Goal: Information Seeking & Learning: Learn about a topic

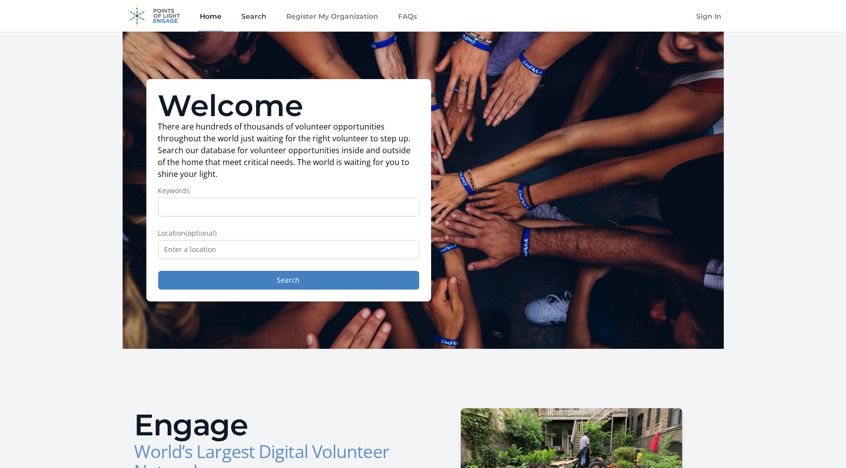
click at [252, 14] on link "Search" at bounding box center [253, 16] width 29 height 32
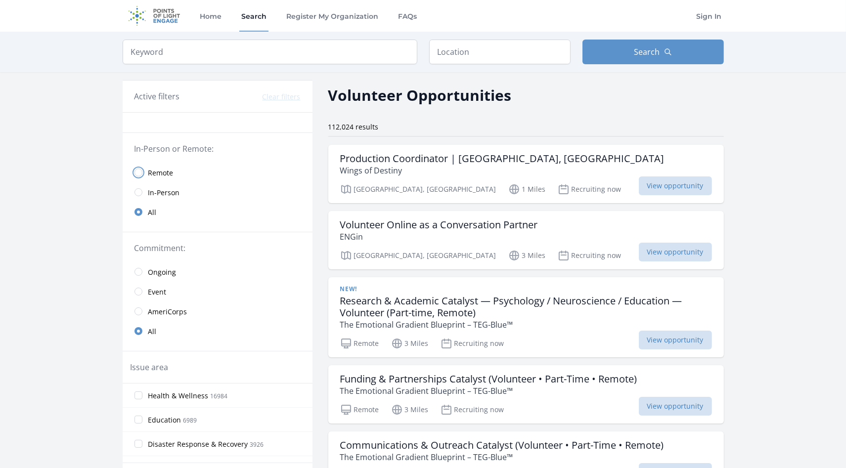
click at [139, 174] on input "radio" at bounding box center [138, 173] width 8 height 8
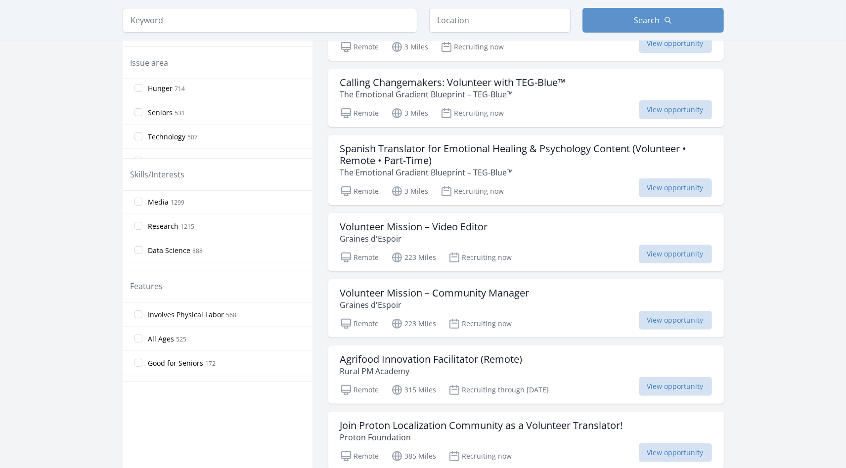
scroll to position [97, 0]
click at [140, 200] on input "Web Development 1409" at bounding box center [138, 203] width 8 height 8
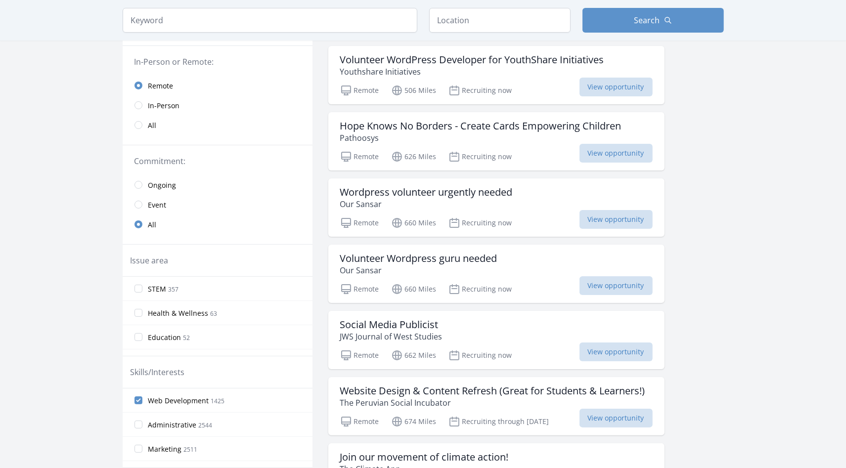
scroll to position [0, 0]
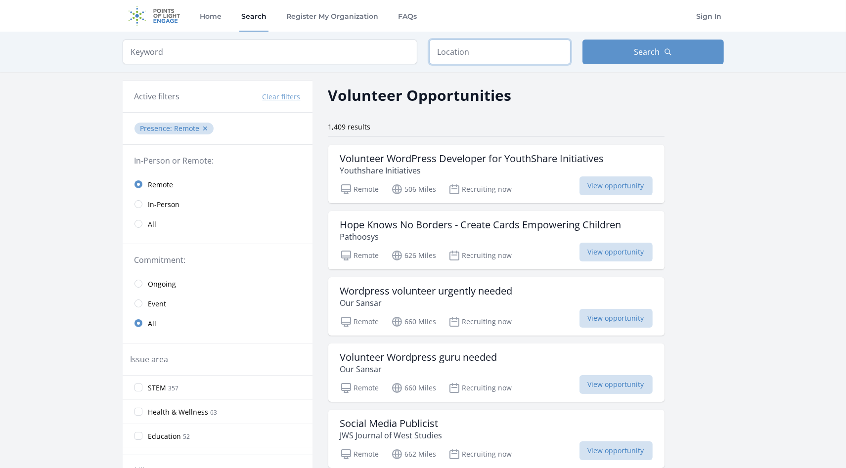
click at [484, 51] on input "text" at bounding box center [499, 52] width 141 height 25
type input "United States"
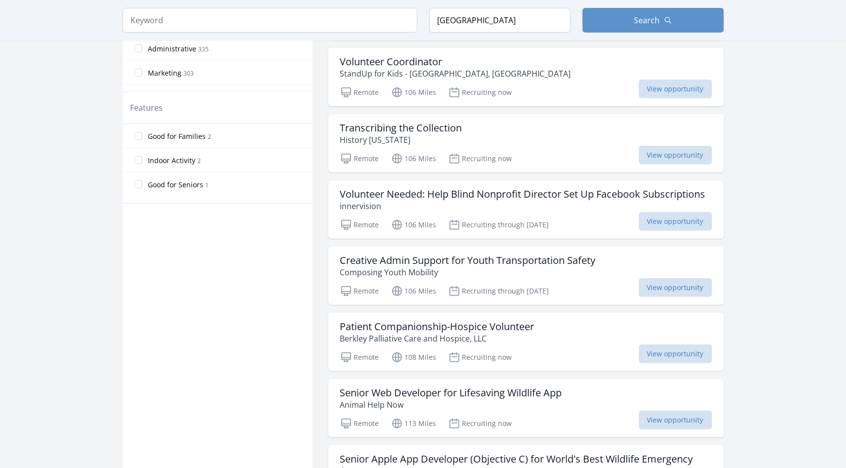
scroll to position [544, 0]
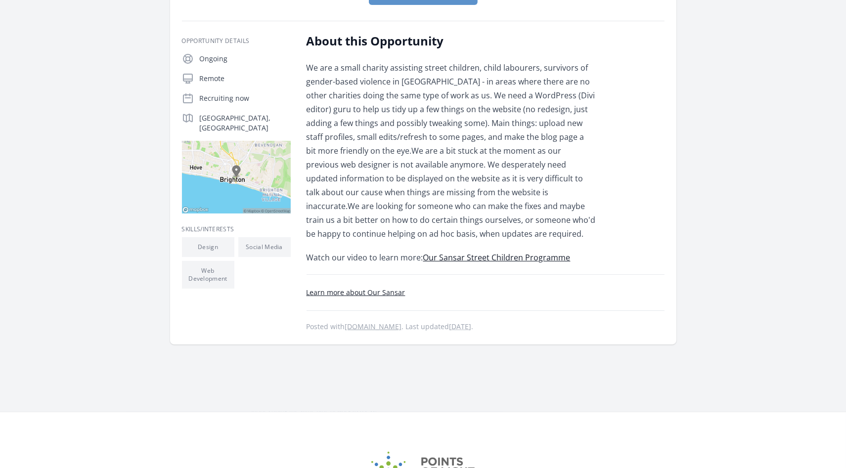
scroll to position [198, 0]
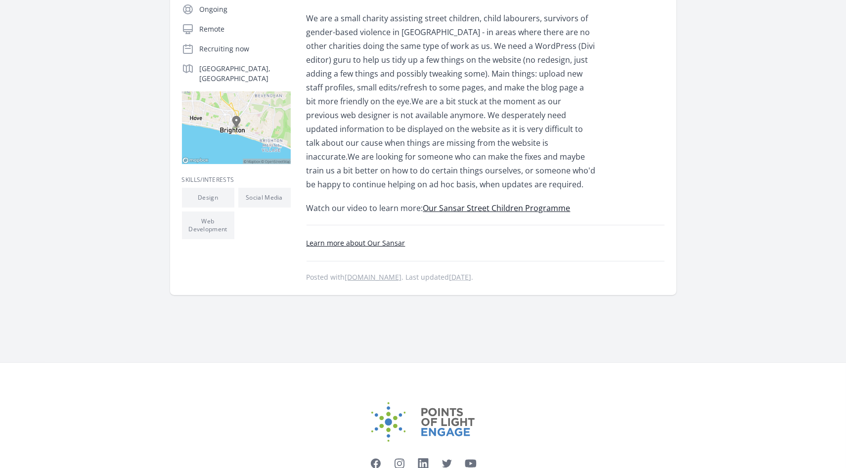
click at [465, 205] on link "Our Sansar Street Children Programme" at bounding box center [496, 208] width 147 height 11
click at [386, 240] on link "Learn more about Our Sansar" at bounding box center [355, 242] width 99 height 9
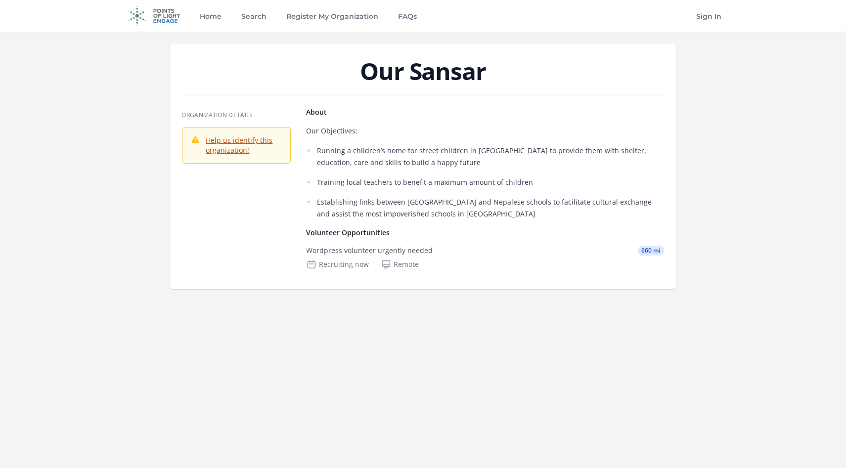
drag, startPoint x: 362, startPoint y: 76, endPoint x: 522, endPoint y: 87, distance: 160.5
click at [522, 87] on header "Our Sansar" at bounding box center [423, 73] width 482 height 28
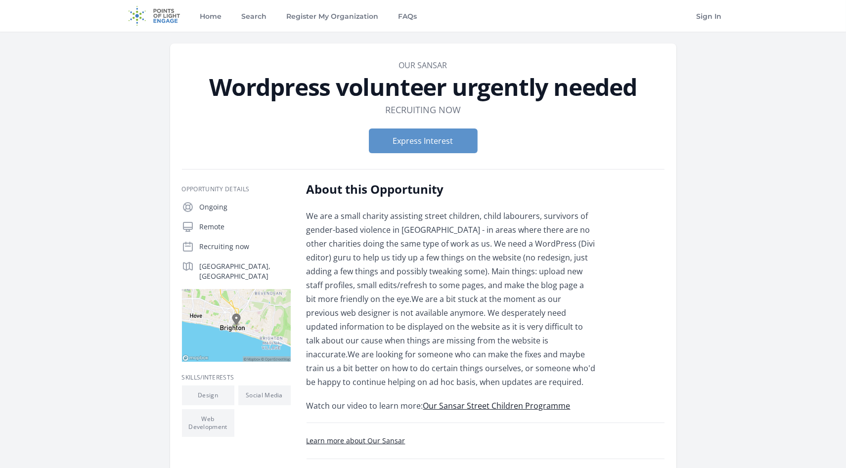
click at [342, 234] on div "We are a small charity assisting street children, child labourers, survivors of…" at bounding box center [450, 311] width 289 height 204
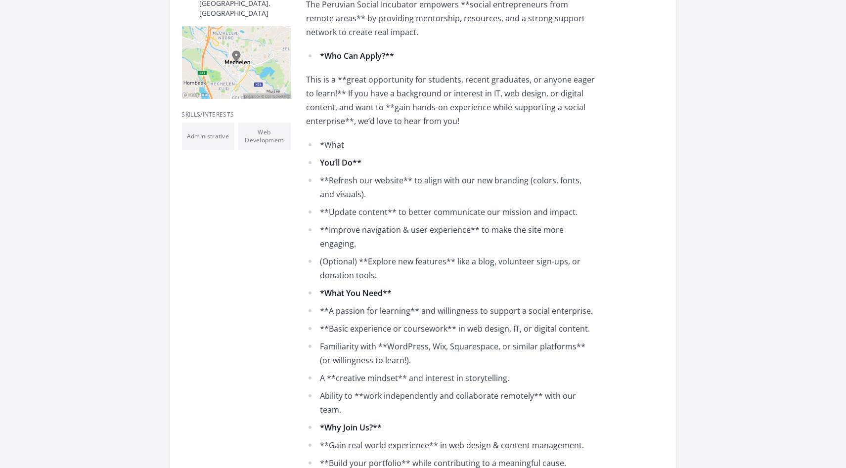
scroll to position [692, 0]
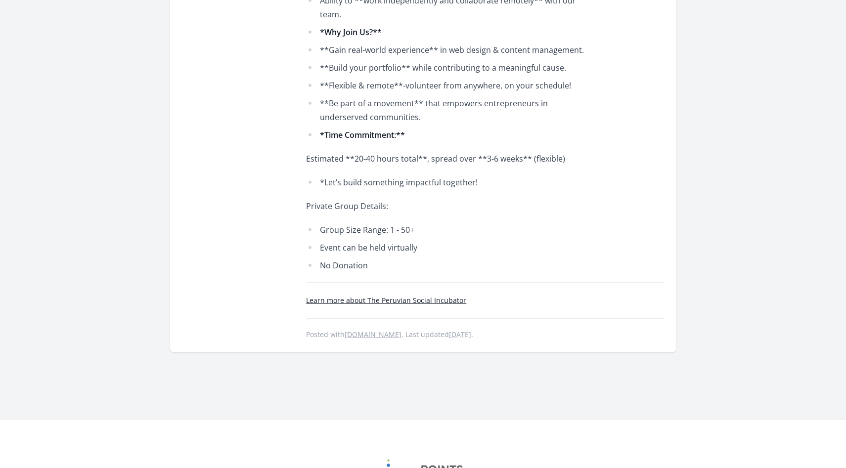
click at [403, 296] on link "Learn more about The Peruvian Social Incubator" at bounding box center [386, 300] width 160 height 9
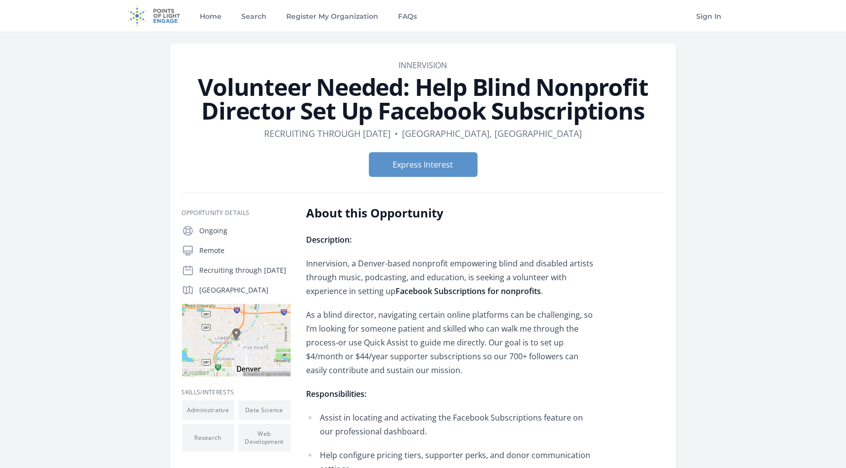
drag, startPoint x: 418, startPoint y: 86, endPoint x: 641, endPoint y: 113, distance: 224.5
click at [641, 113] on h1 "Volunteer Needed: Help Blind Nonprofit Director Set Up Facebook Subscriptions" at bounding box center [423, 98] width 482 height 47
drag, startPoint x: 417, startPoint y: 83, endPoint x: 640, endPoint y: 112, distance: 224.8
click at [640, 112] on h1 "Volunteer Needed: Help Blind Nonprofit Director Set Up Facebook Subscriptions" at bounding box center [423, 98] width 482 height 47
